Goal: Transaction & Acquisition: Purchase product/service

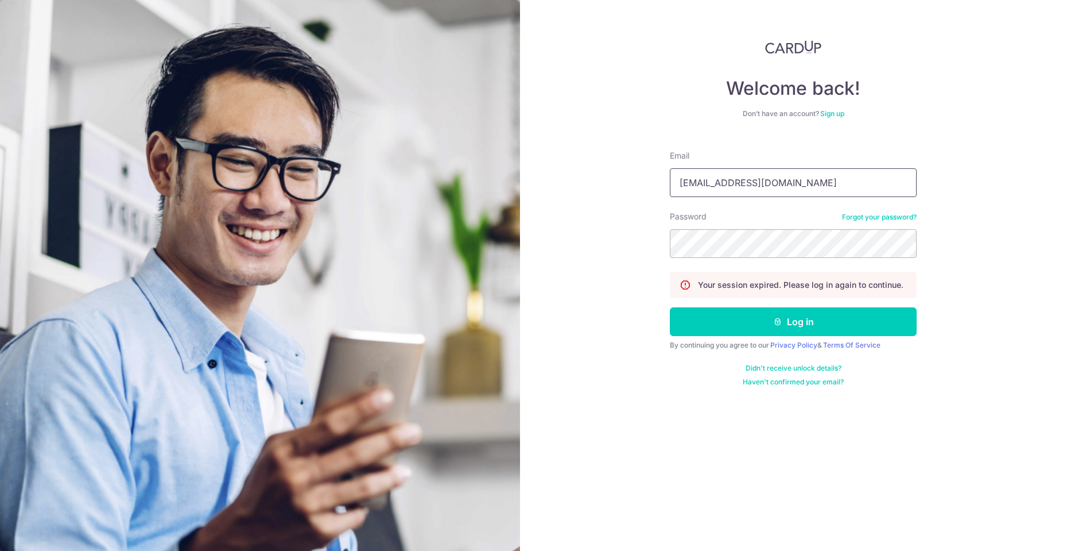
type input "yash008@gmail.com"
click at [778, 326] on button "Log in" at bounding box center [793, 321] width 247 height 29
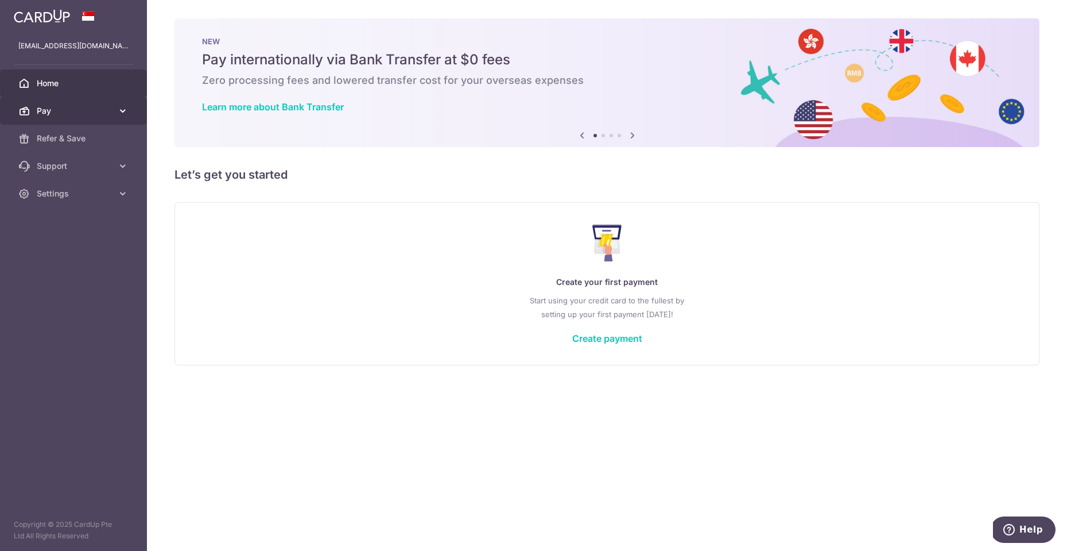
click at [95, 111] on span "Pay" at bounding box center [75, 110] width 76 height 11
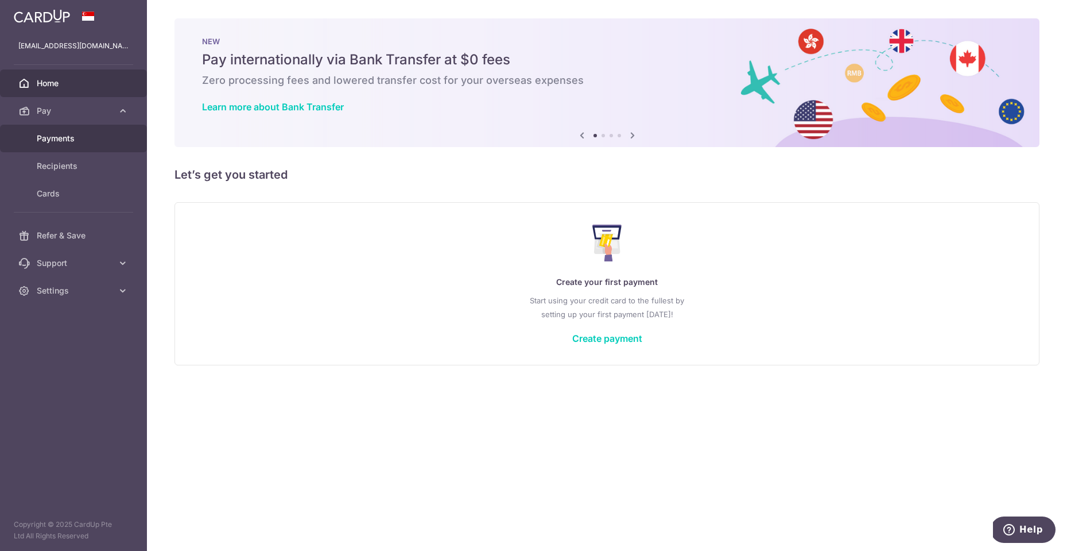
click at [55, 138] on span "Payments" at bounding box center [75, 138] width 76 height 11
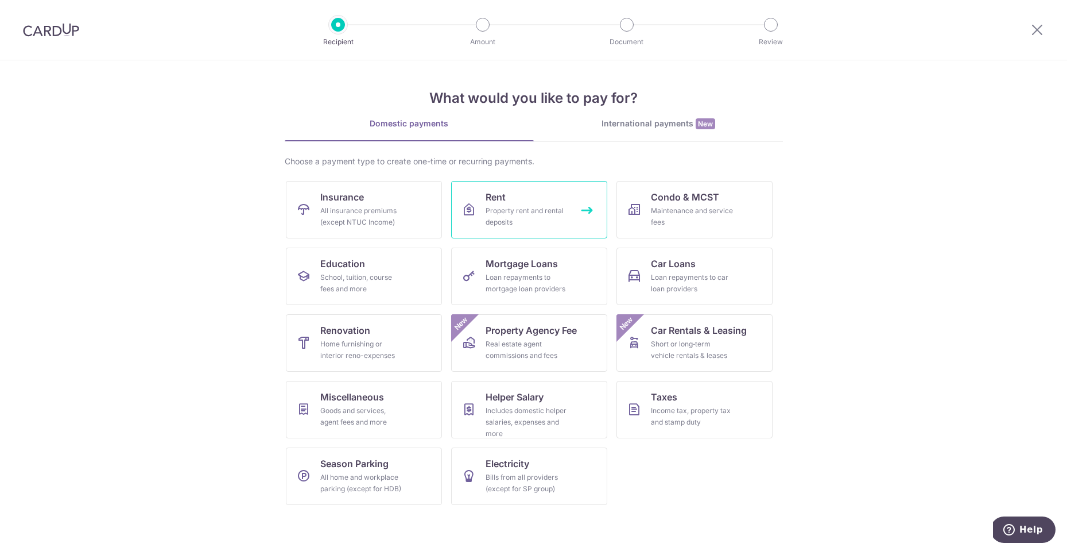
click at [532, 215] on div "Property rent and rental deposits" at bounding box center [527, 216] width 83 height 23
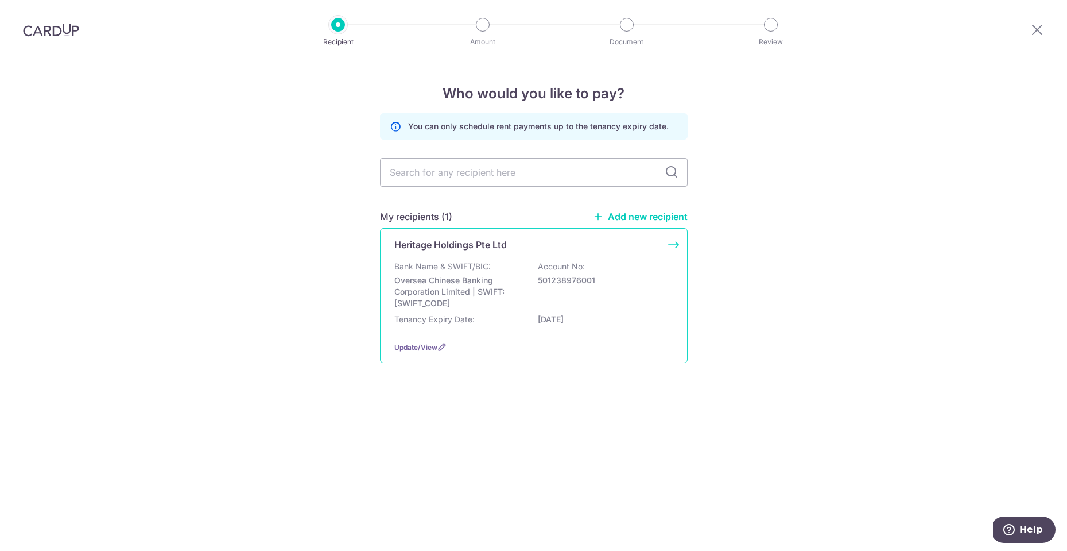
click at [537, 281] on div "Bank Name & SWIFT/BIC: Oversea Chinese Banking Corporation Limited | SWIFT: OCB…" at bounding box center [533, 285] width 279 height 48
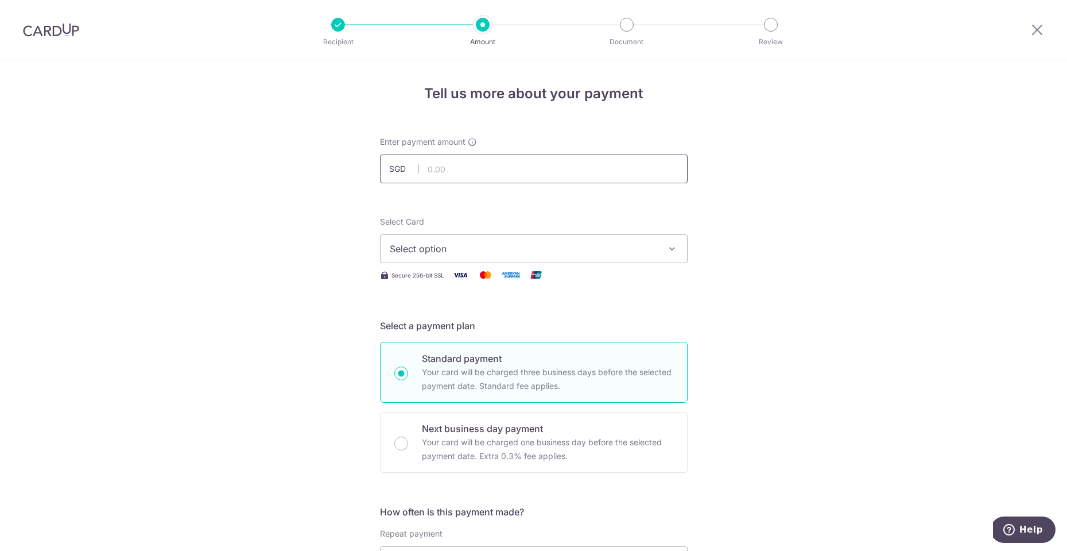
click at [433, 175] on input "text" at bounding box center [534, 168] width 308 height 29
type input "7,700.00"
click at [455, 223] on div "Select Card Select option Add credit card Your Cards **** 2008 **** 1226" at bounding box center [534, 239] width 308 height 47
click at [472, 246] on span "Select option" at bounding box center [524, 249] width 268 height 14
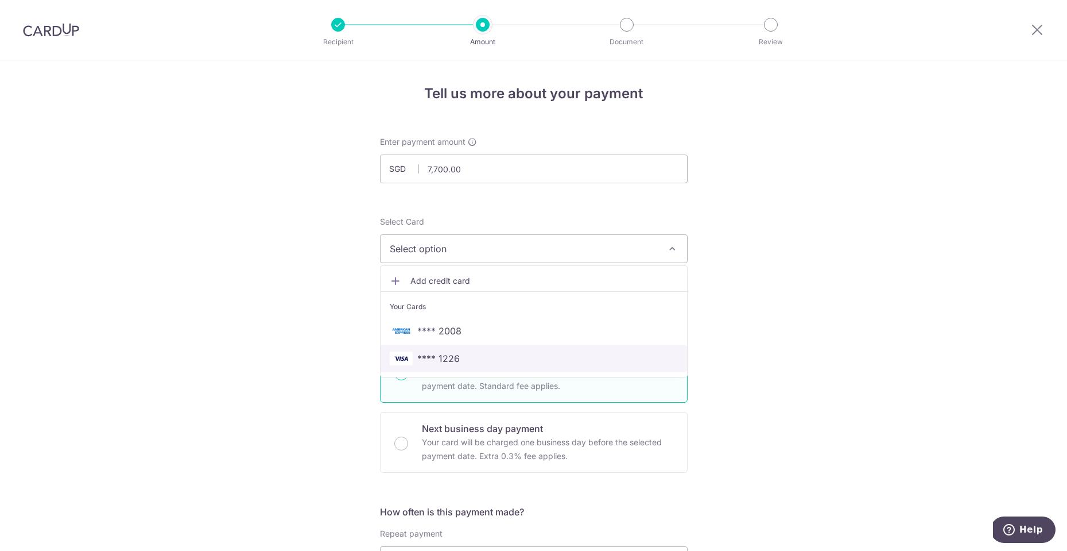
click at [464, 354] on span "**** 1226" at bounding box center [534, 358] width 288 height 14
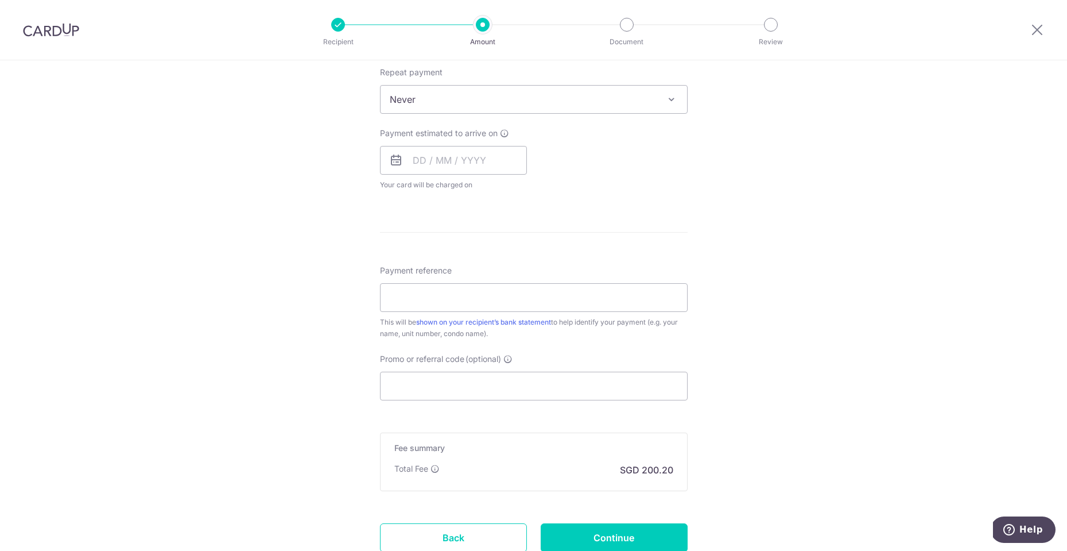
scroll to position [463, 0]
